Goal: Information Seeking & Learning: Learn about a topic

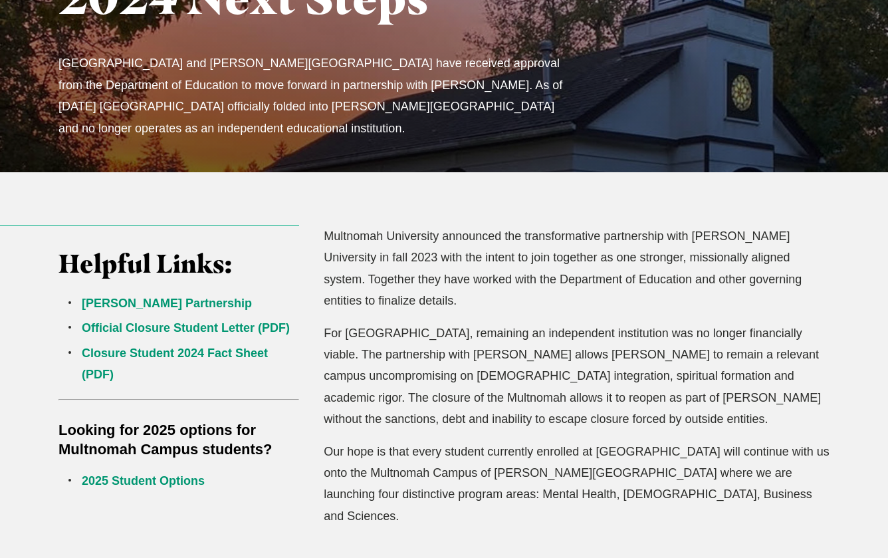
scroll to position [251, 0]
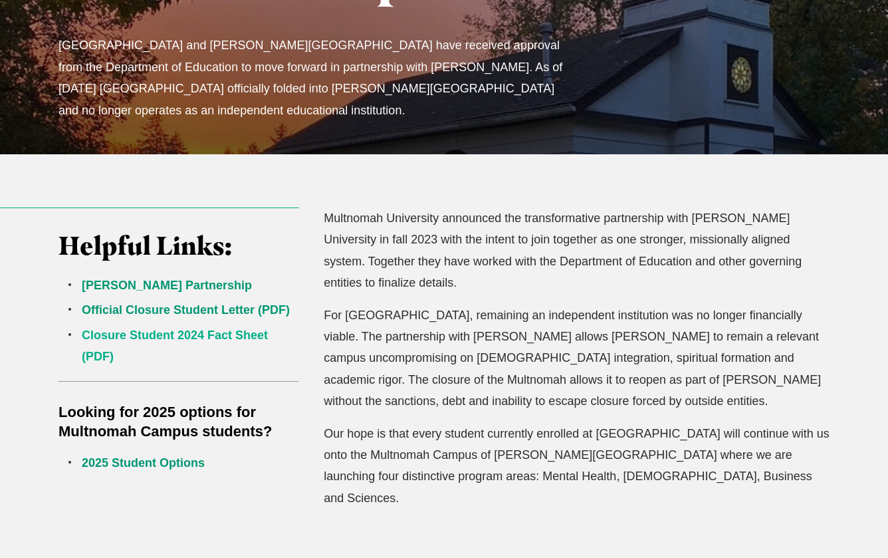
click at [212, 330] on link "Closure Student 2024 Fact Sheet (PDF)" at bounding box center [175, 345] width 186 height 35
click at [154, 458] on link "2025 Student Options" at bounding box center [143, 462] width 123 height 13
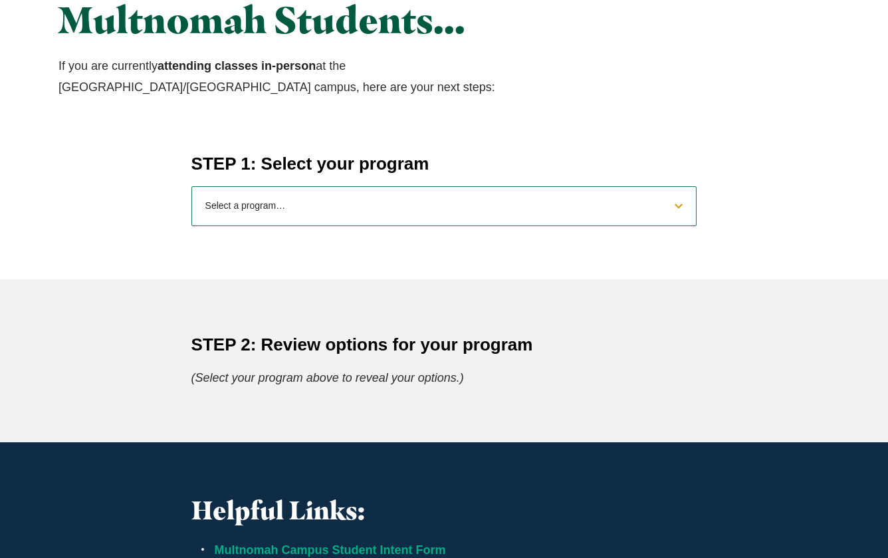
scroll to position [559, 0]
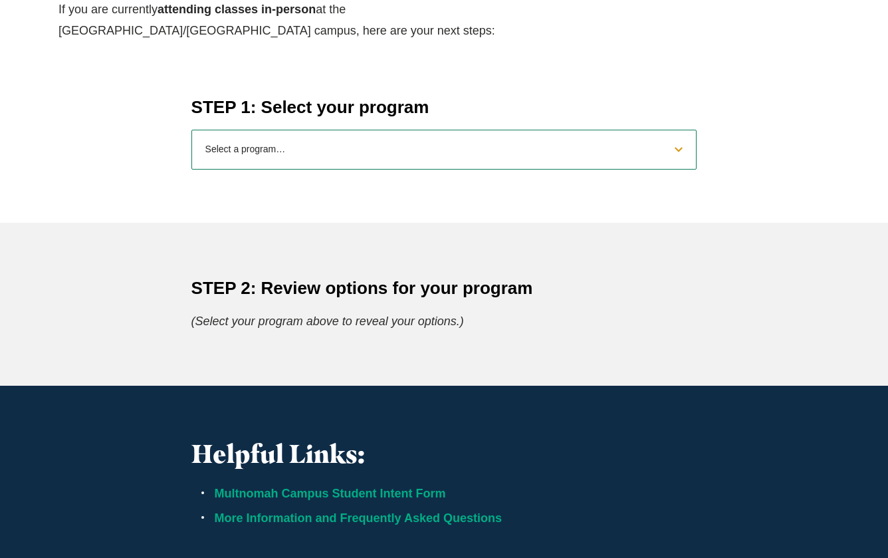
click at [509, 143] on select "Select a program… BS [DEMOGRAPHIC_DATA] and Theology BS Biology BS Business Adm…" at bounding box center [445, 150] width 506 height 40
select select "2025exercisescience"
click at [192, 130] on select "Select a program… BS [DEMOGRAPHIC_DATA] and Theology BS Biology BS Business Adm…" at bounding box center [445, 150] width 506 height 40
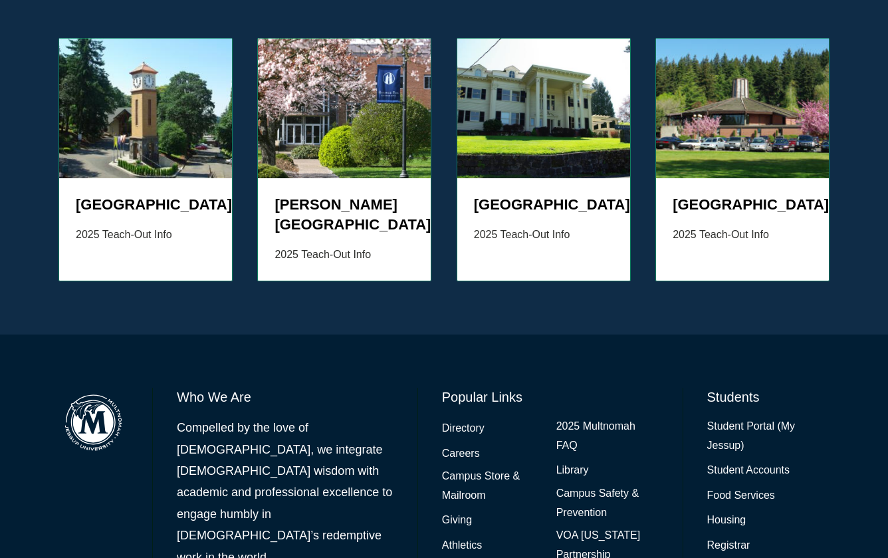
scroll to position [1935, 0]
